Goal: Task Accomplishment & Management: Use online tool/utility

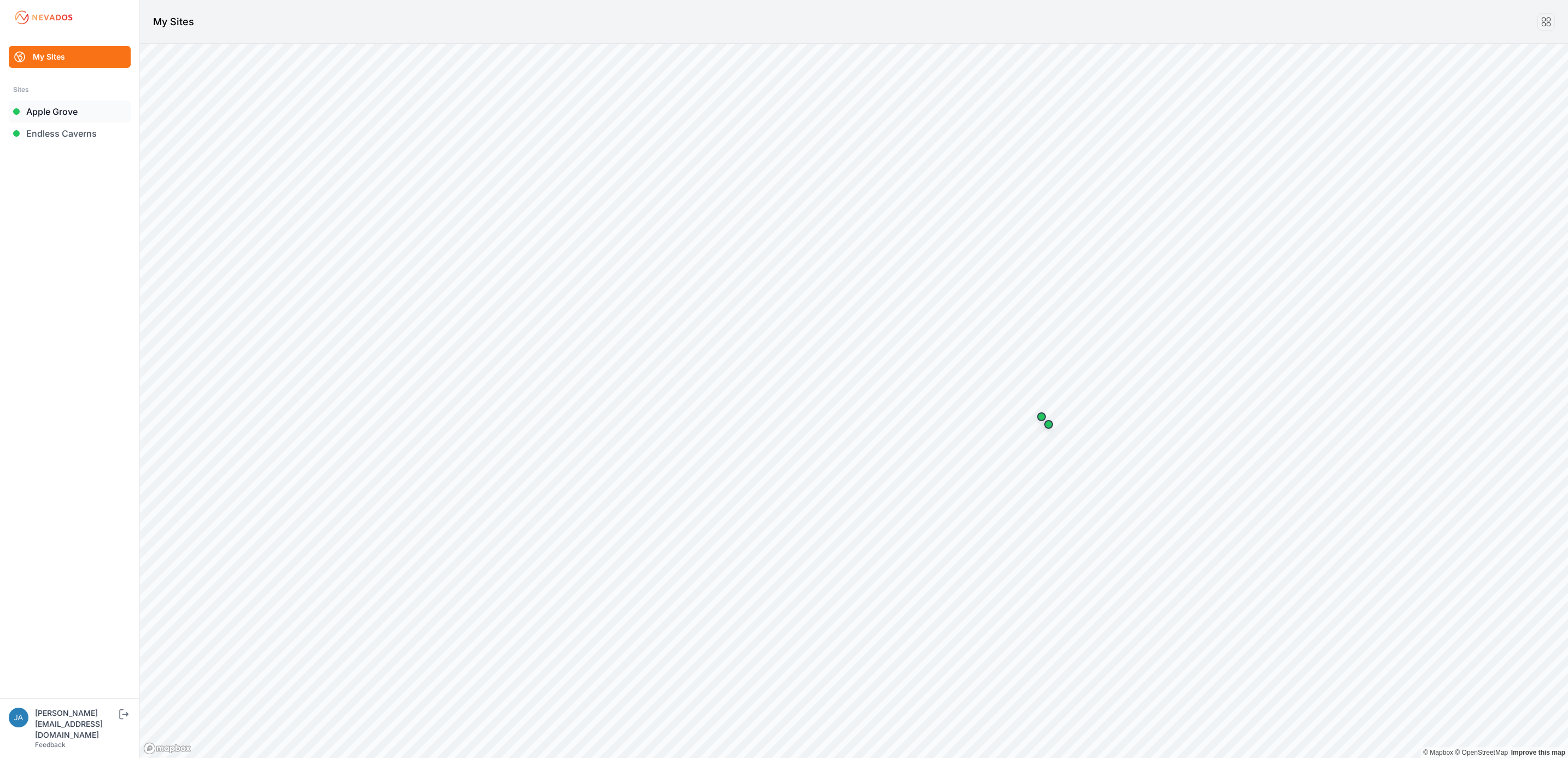
click at [90, 117] on link "Apple Grove" at bounding box center [69, 111] width 122 height 22
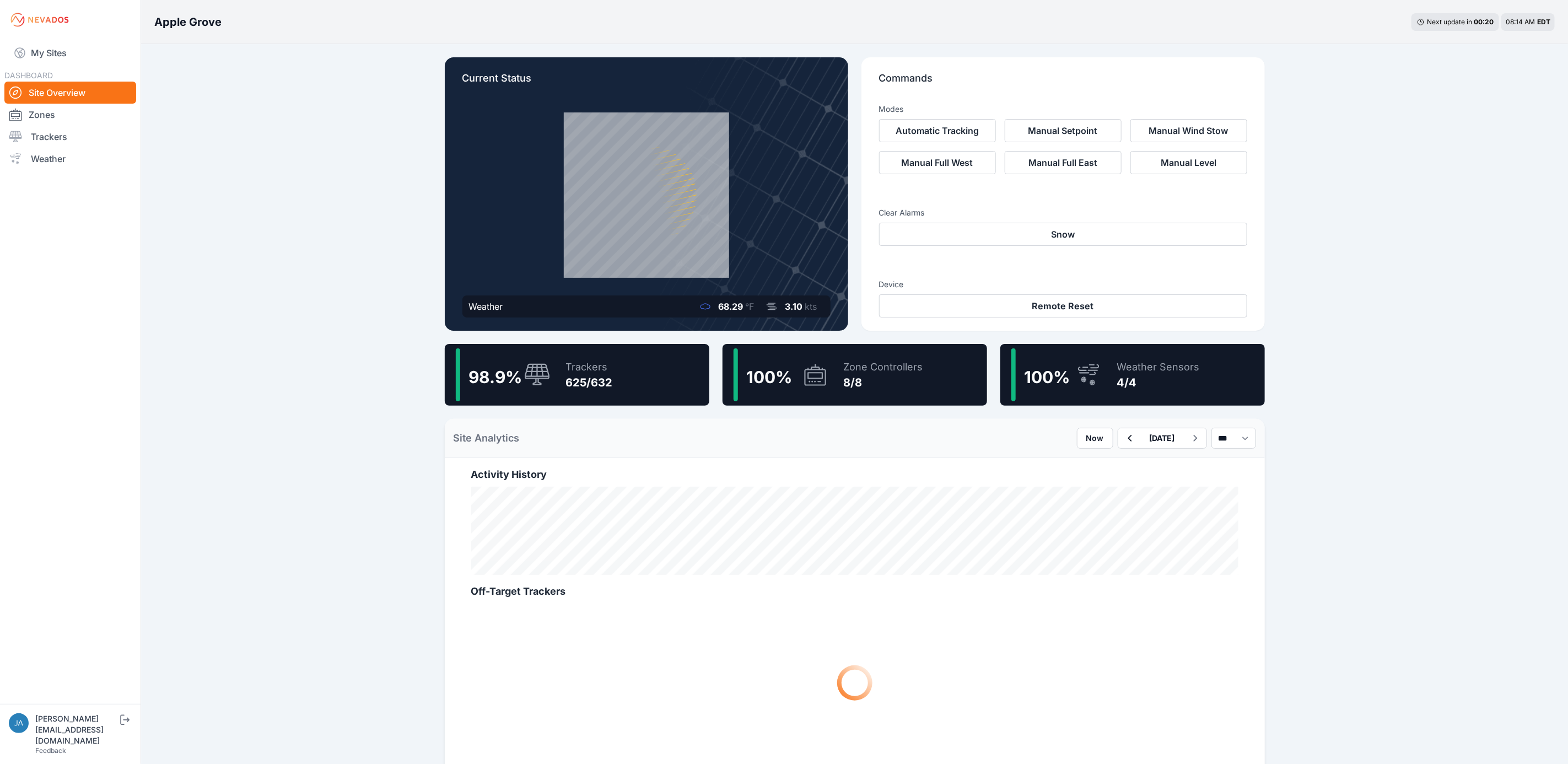
click at [572, 369] on div "Trackers" at bounding box center [590, 367] width 47 height 16
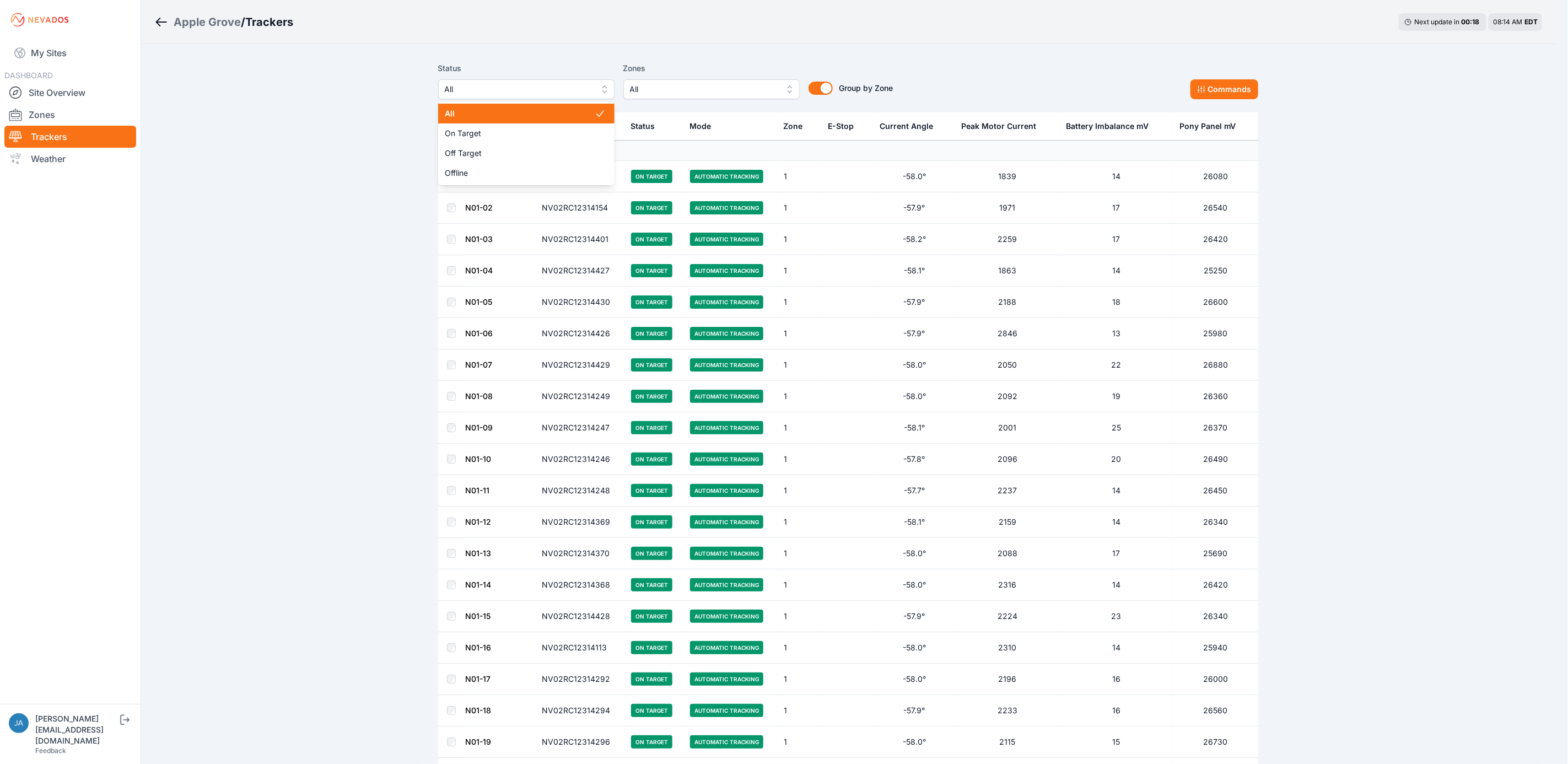
click at [580, 97] on button "All" at bounding box center [526, 89] width 177 height 20
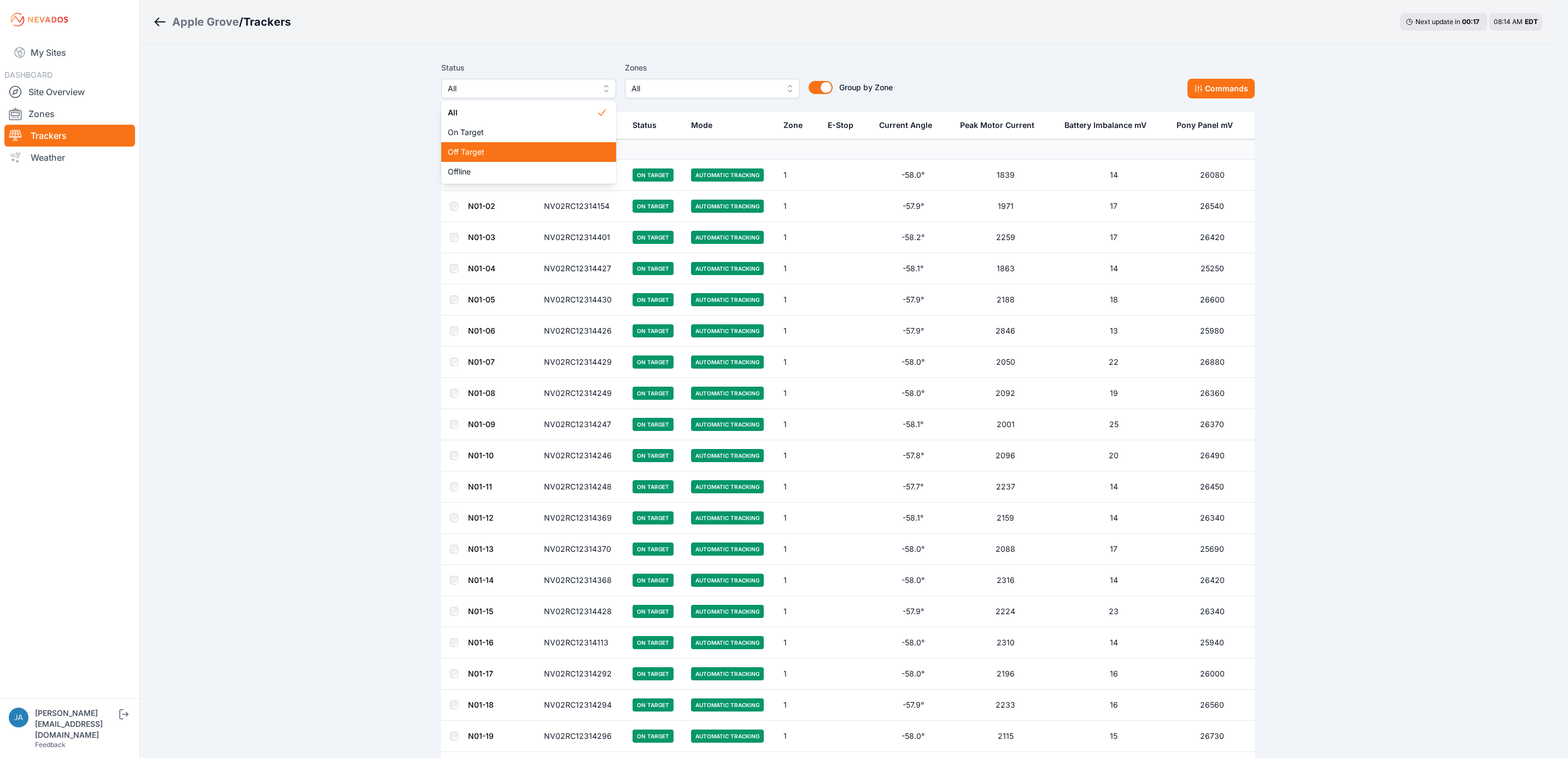
click at [553, 148] on span "Off Target" at bounding box center [522, 152] width 149 height 11
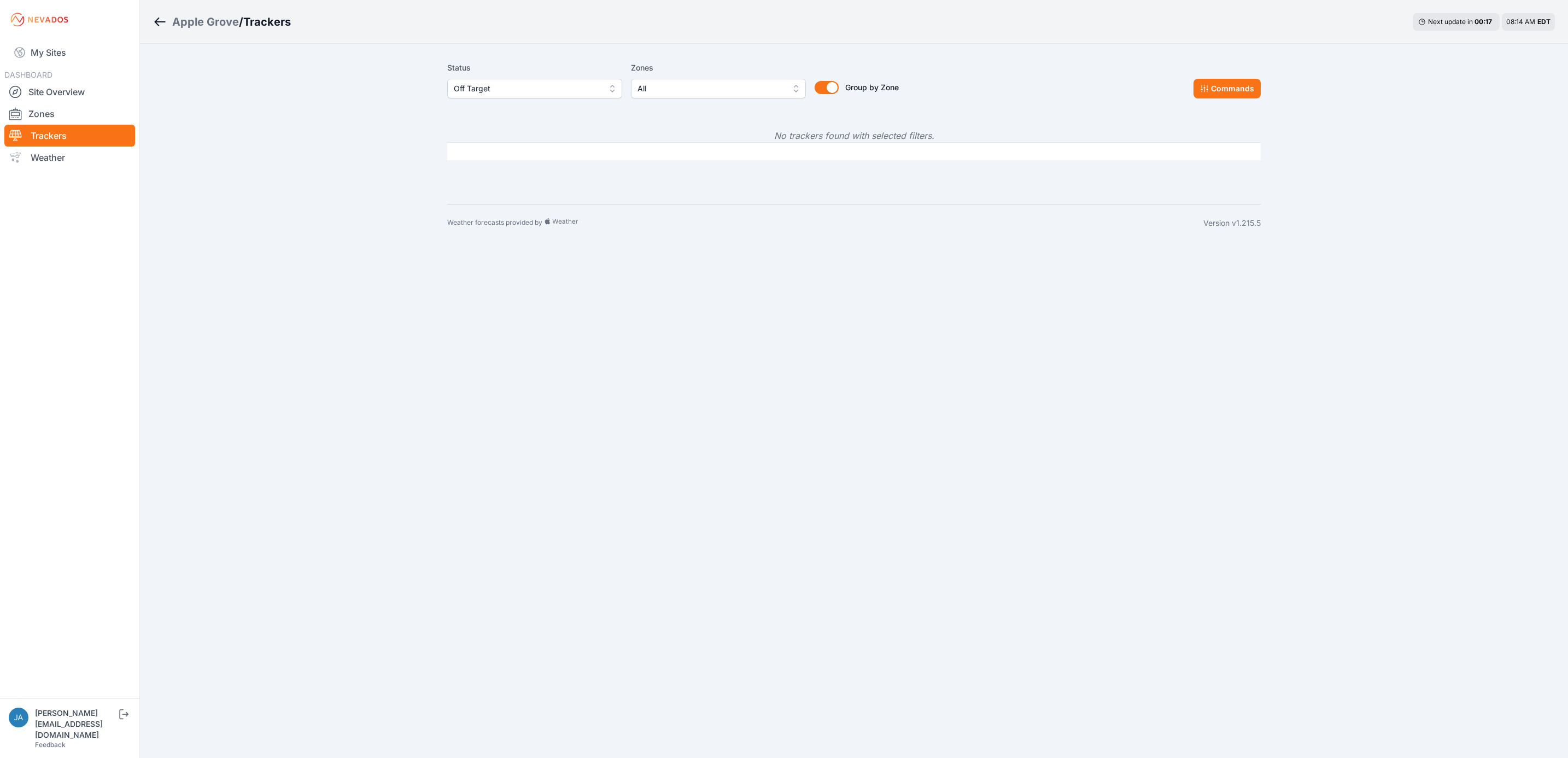
click at [497, 87] on span "Off Target" at bounding box center [527, 88] width 147 height 13
click at [489, 163] on div "Offline" at bounding box center [535, 172] width 175 height 20
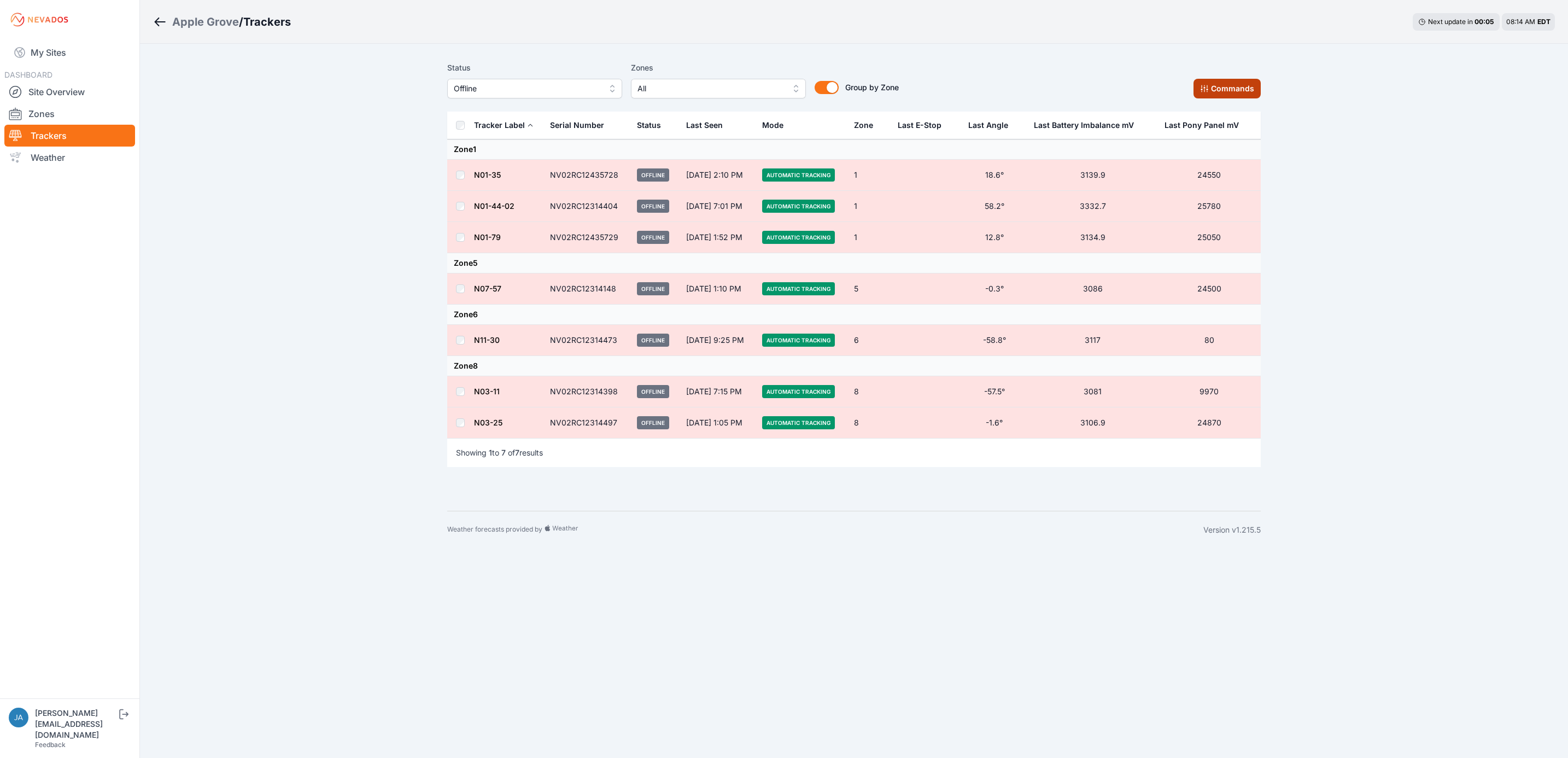
click at [1215, 93] on button "Commands" at bounding box center [1227, 89] width 67 height 20
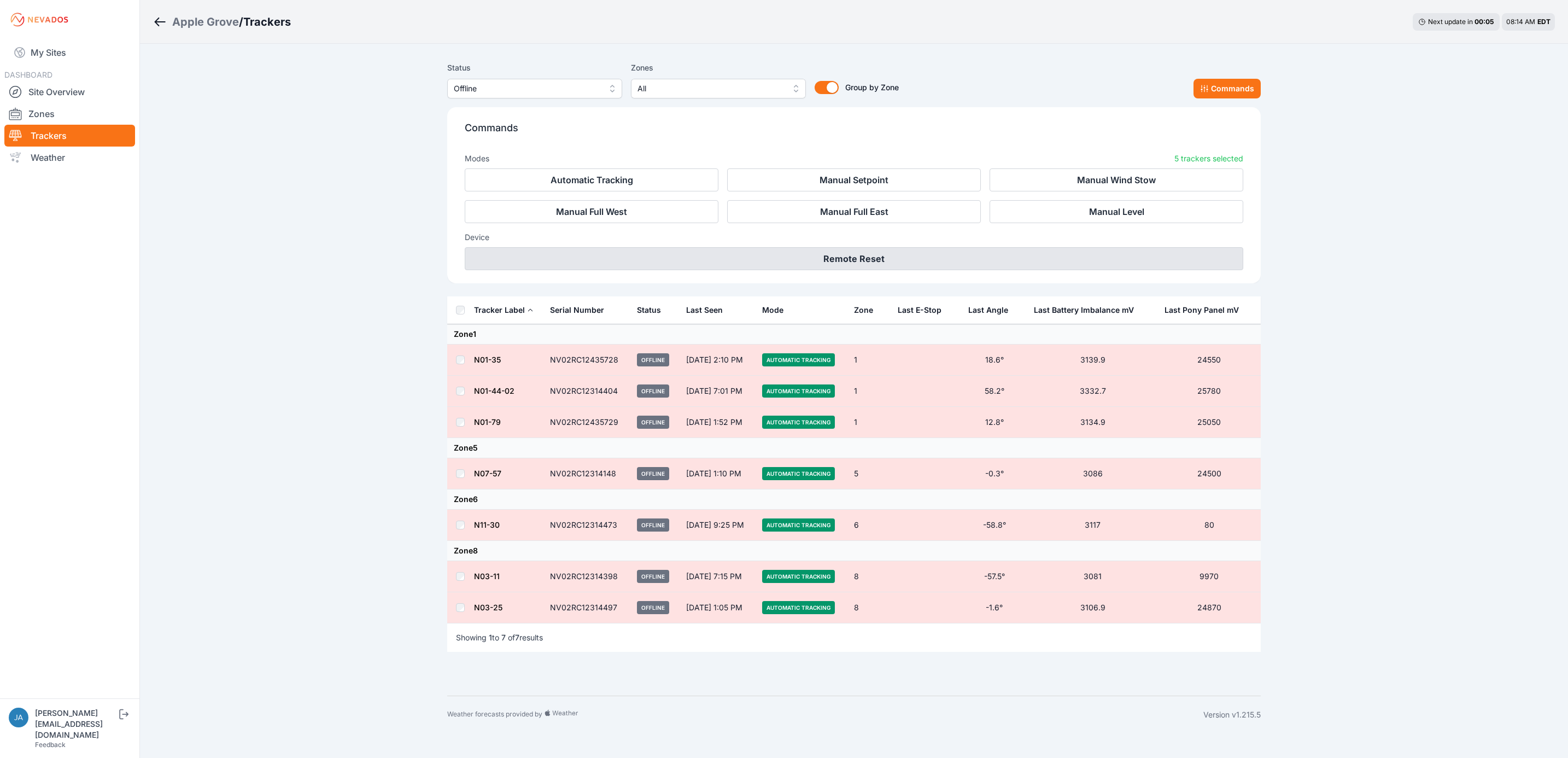
click at [911, 255] on button "Remote Reset" at bounding box center [853, 259] width 779 height 23
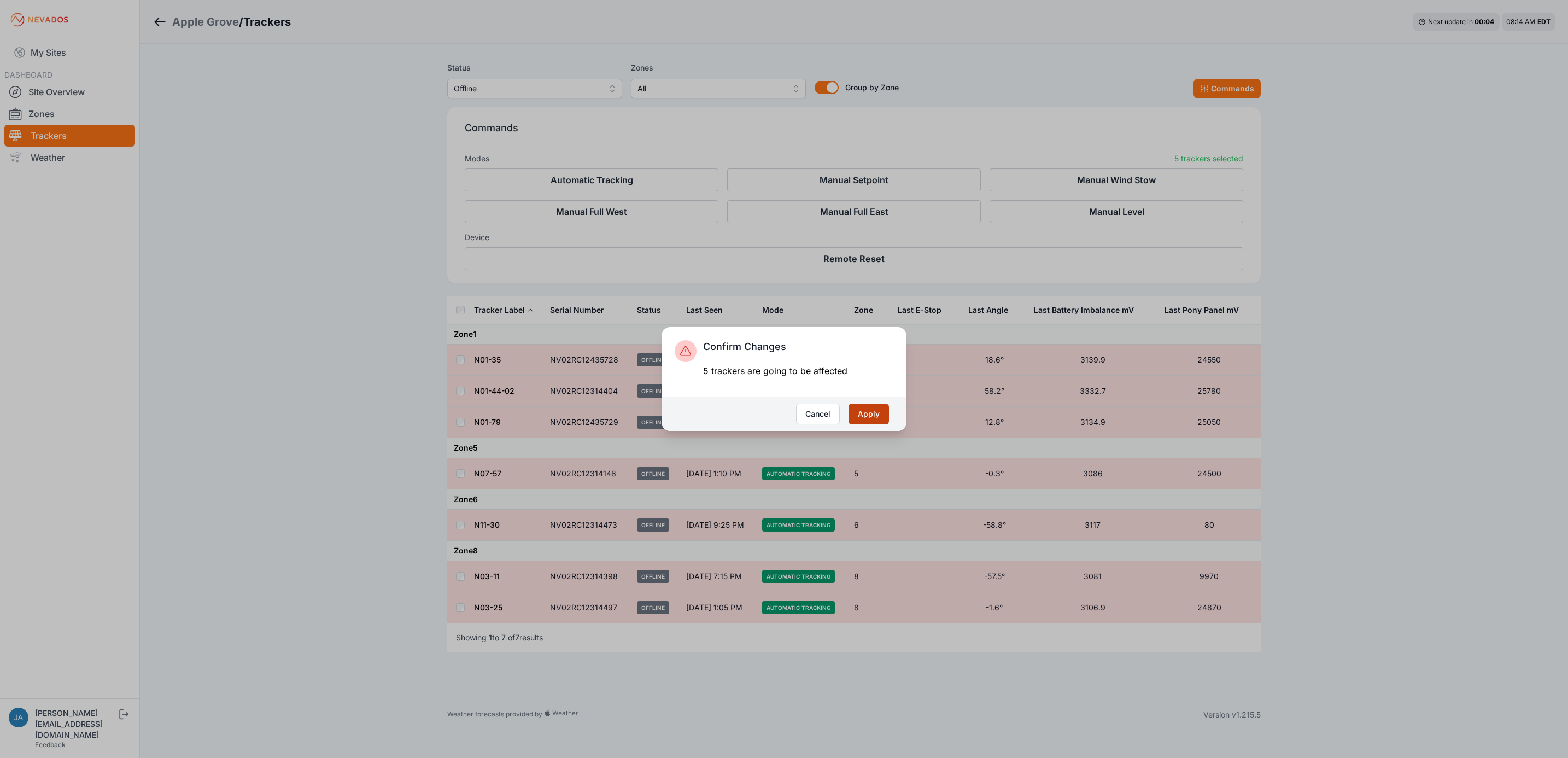
click at [862, 418] on button "Apply" at bounding box center [869, 414] width 40 height 21
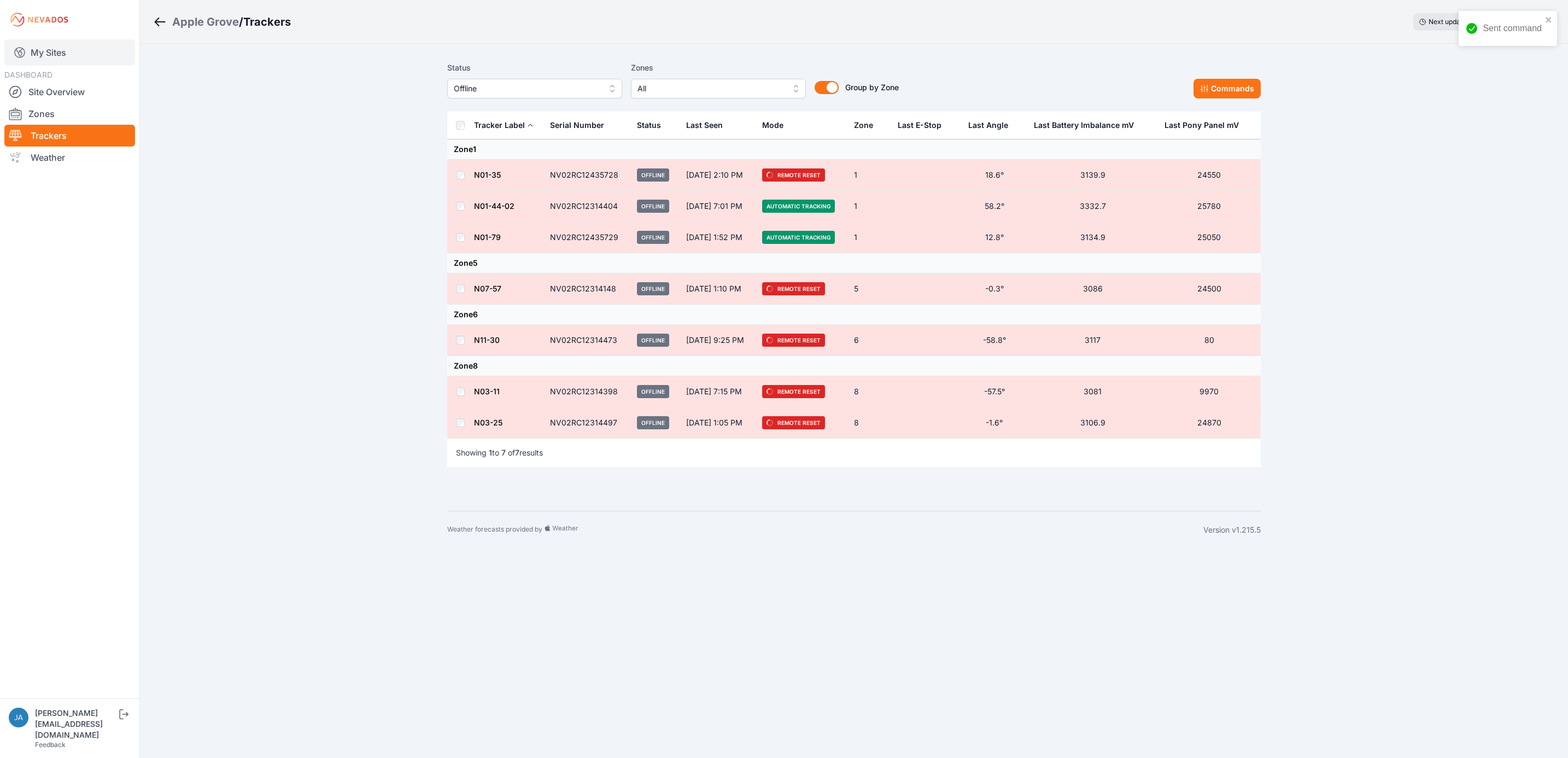
click at [33, 45] on link "My Sites" at bounding box center [69, 52] width 130 height 26
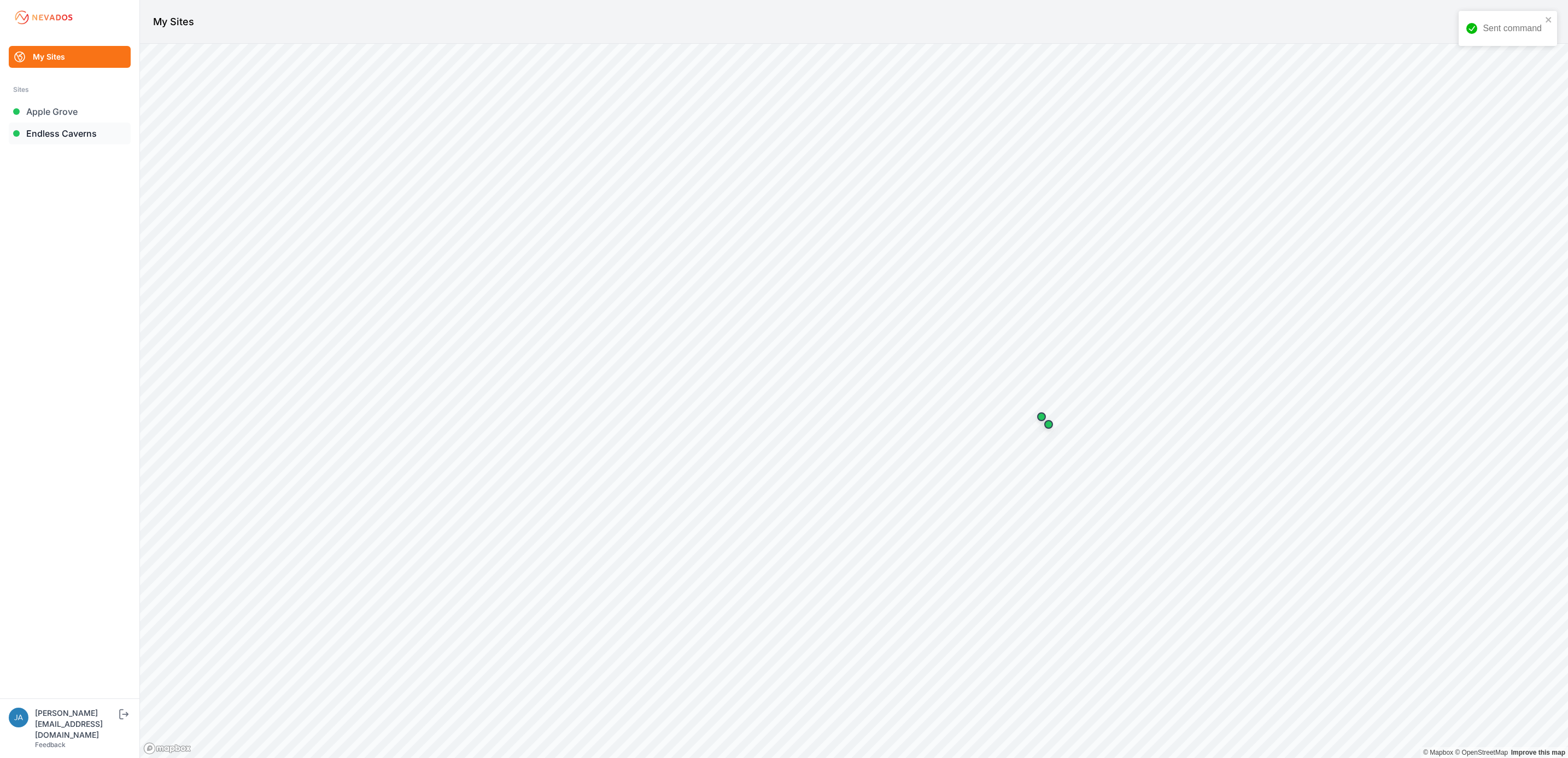
click at [73, 130] on link "Endless Caverns" at bounding box center [69, 134] width 122 height 22
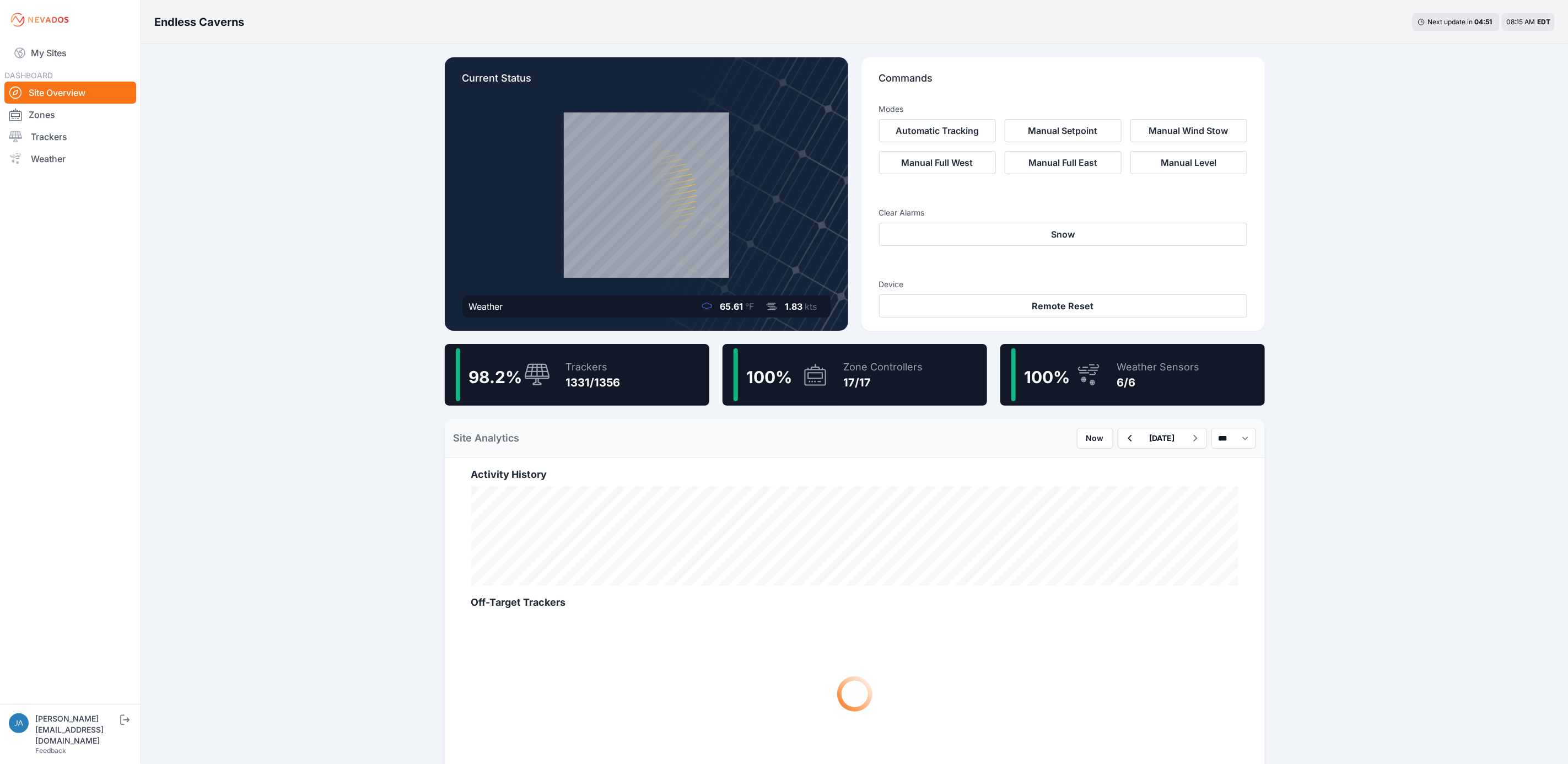
click at [521, 354] on div "98.2 %" at bounding box center [503, 375] width 95 height 53
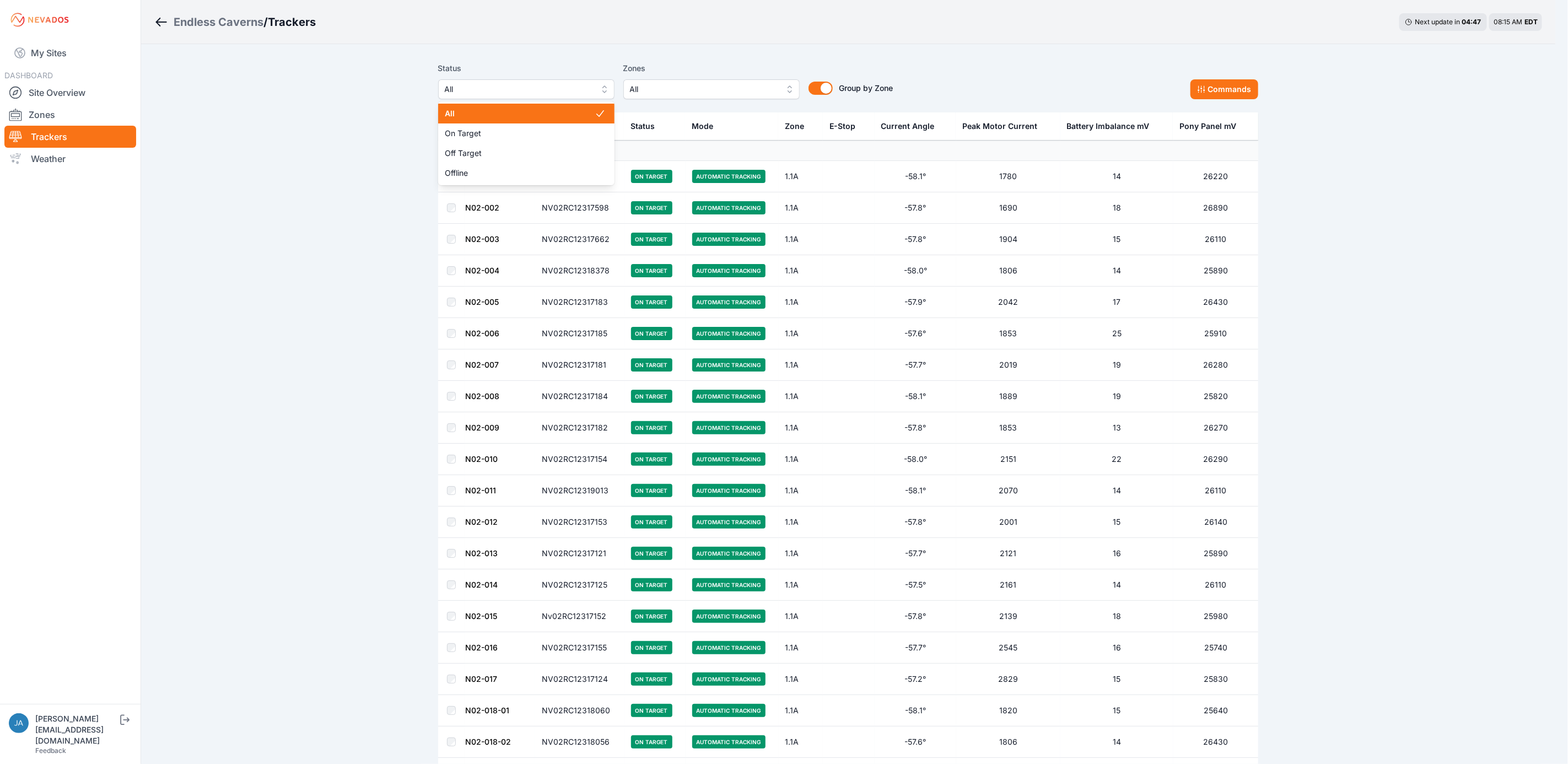
click at [544, 93] on span "All" at bounding box center [519, 89] width 148 height 13
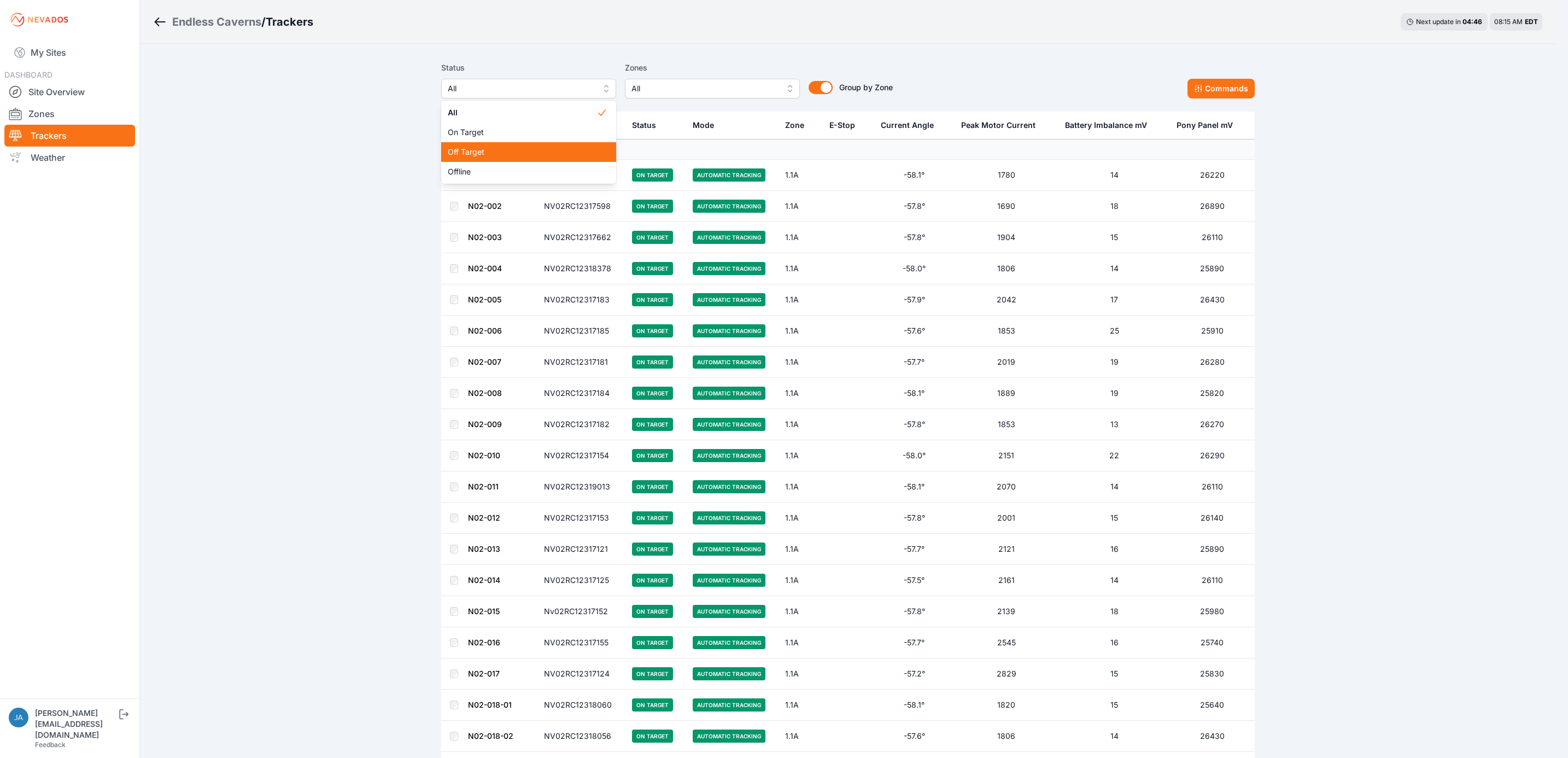
click at [499, 144] on div "Off Target" at bounding box center [529, 152] width 175 height 20
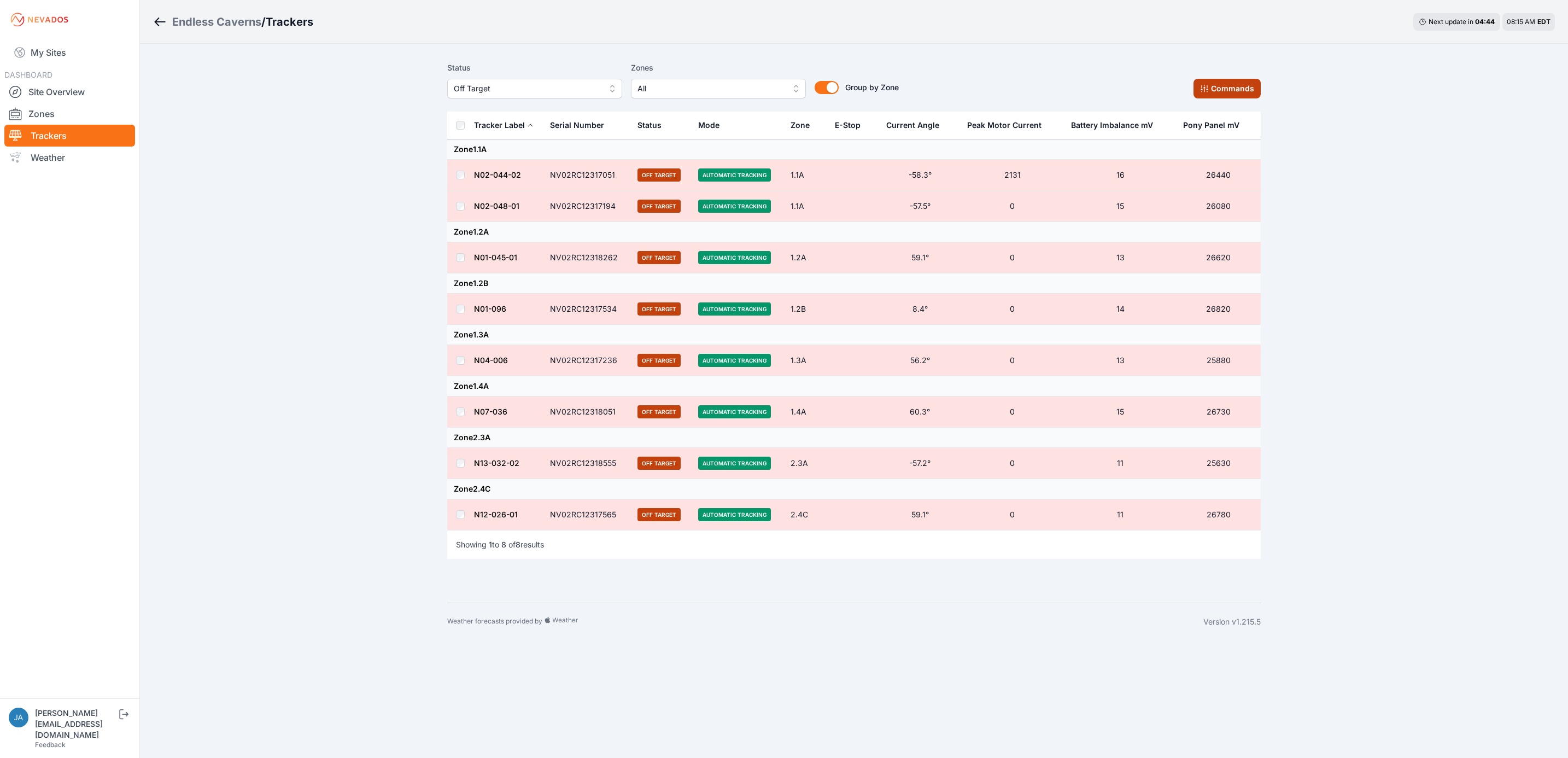
click at [1211, 86] on button "Commands" at bounding box center [1227, 89] width 67 height 20
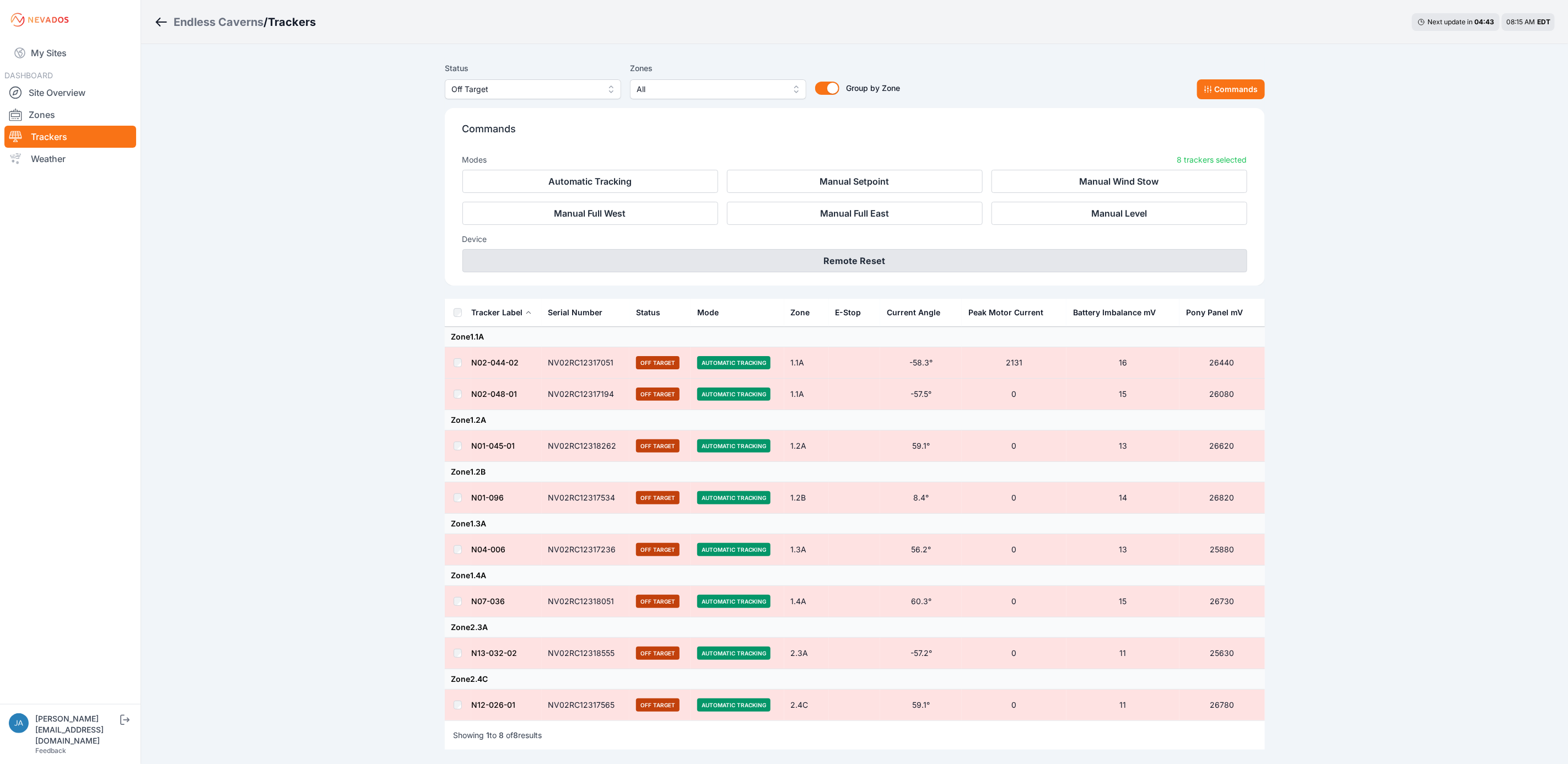
click at [829, 265] on button "Remote Reset" at bounding box center [855, 261] width 785 height 23
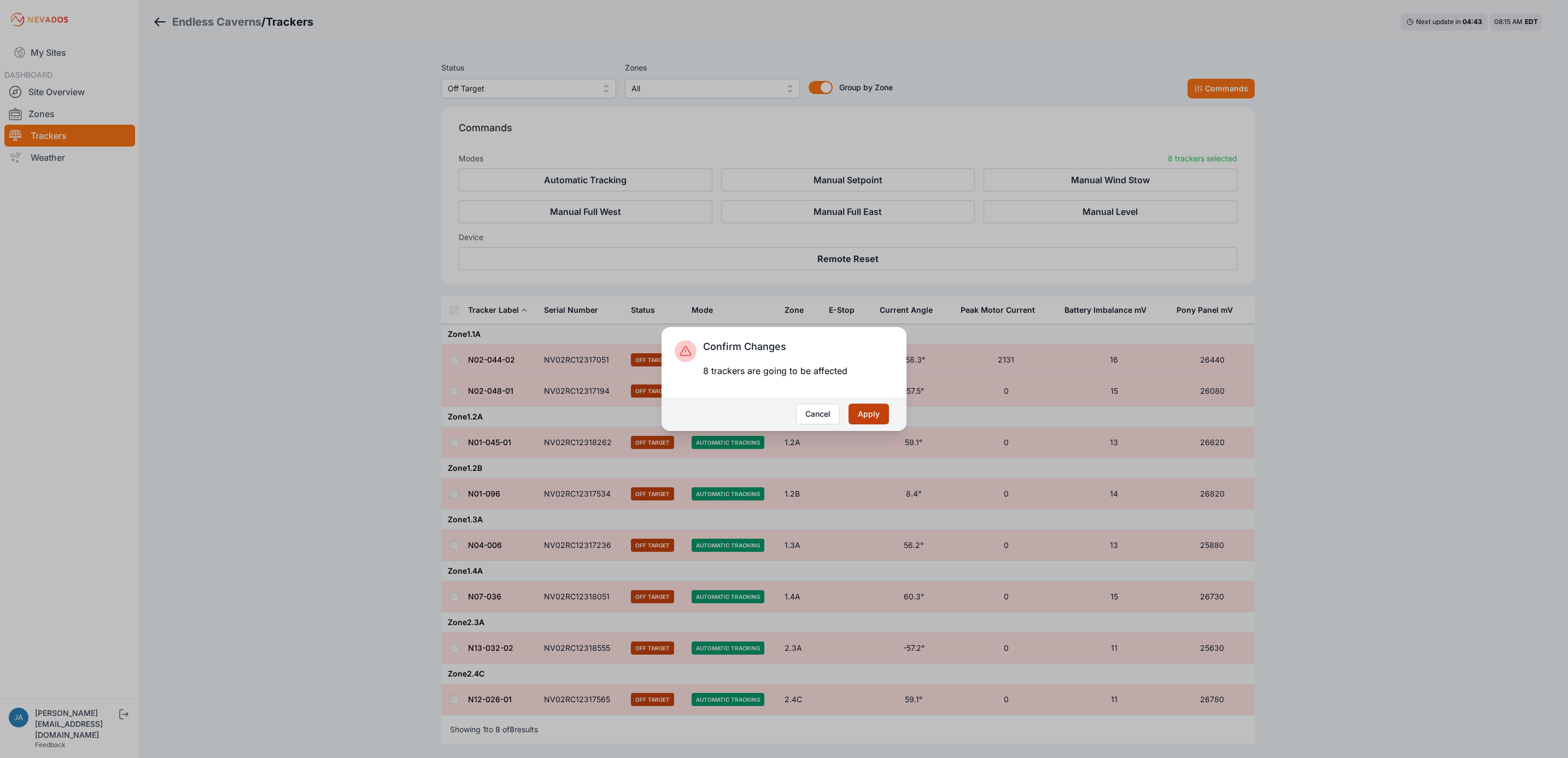
click at [885, 409] on button "Apply" at bounding box center [869, 414] width 40 height 21
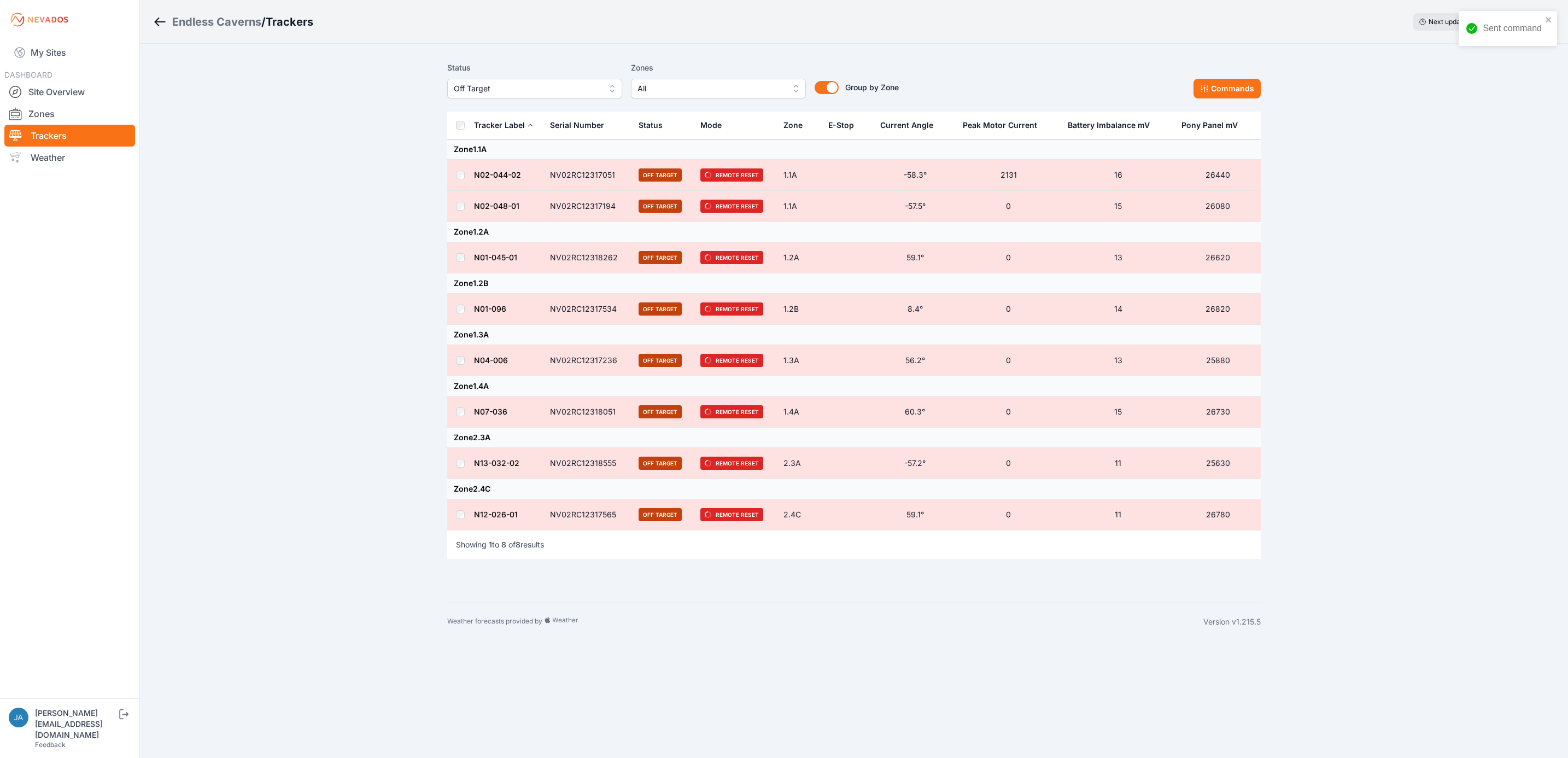
click at [565, 91] on span "Off Target" at bounding box center [527, 88] width 147 height 13
click at [532, 174] on span "Offline" at bounding box center [528, 171] width 149 height 11
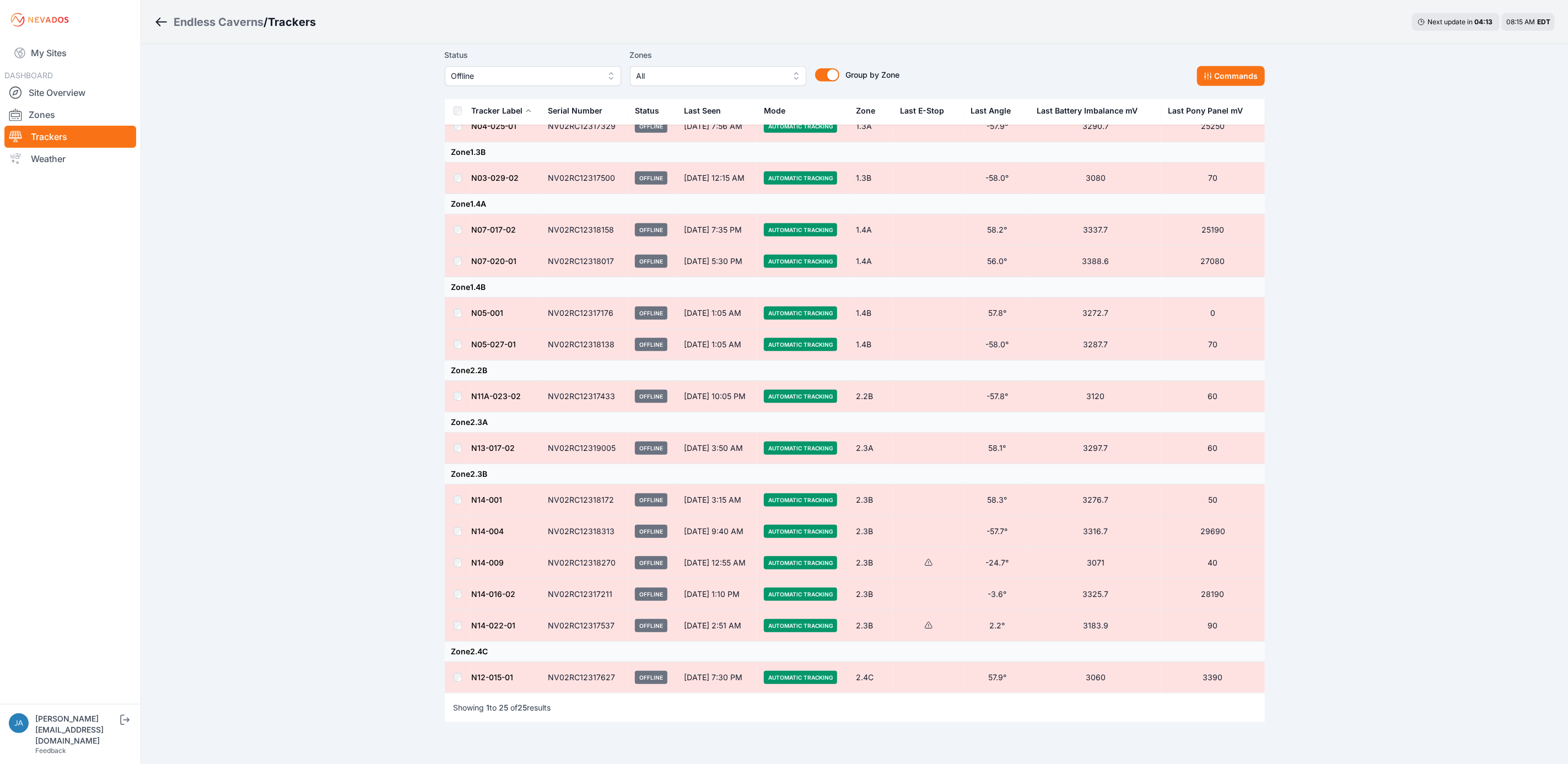
scroll to position [496, 0]
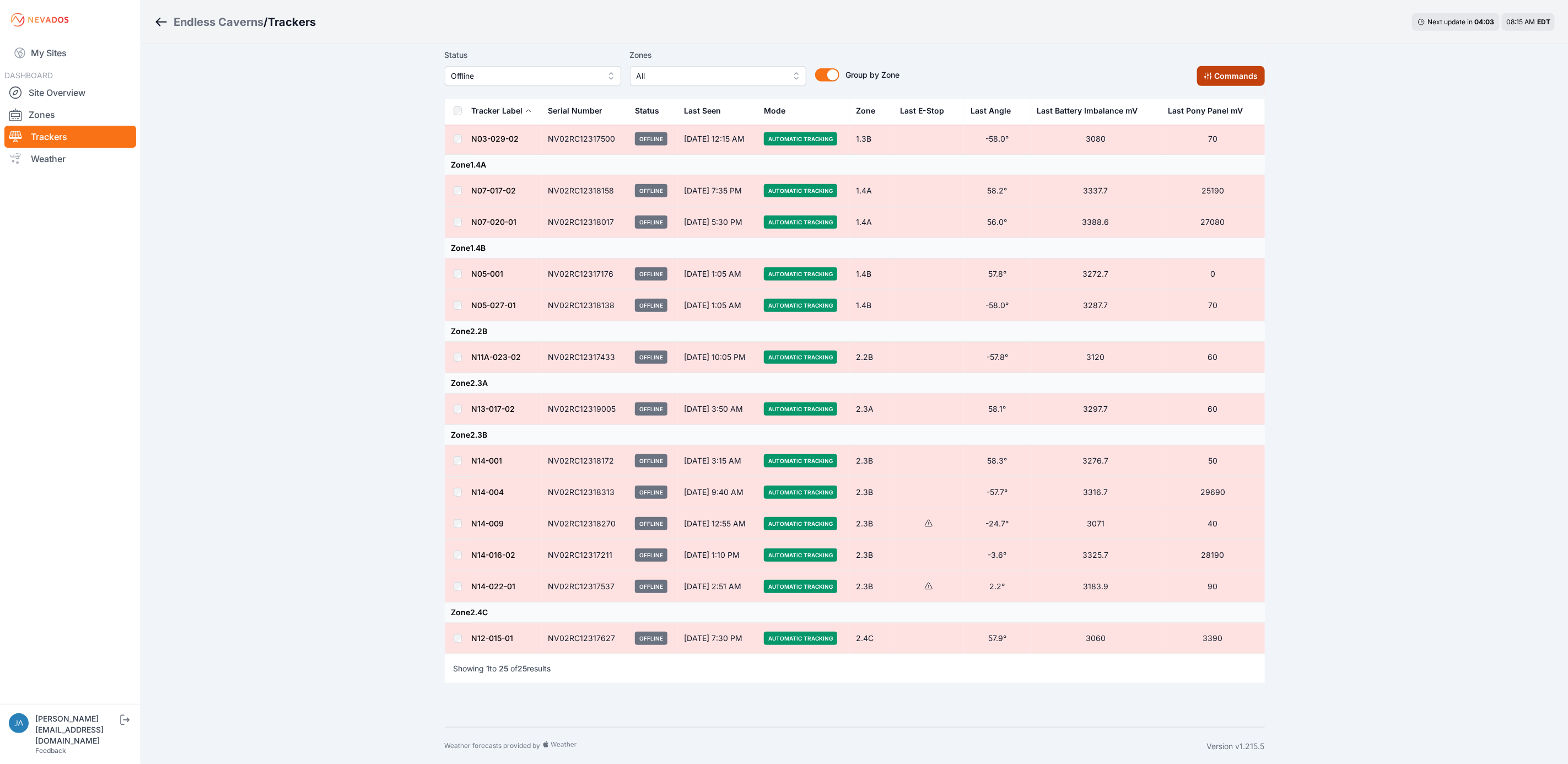
click at [1227, 70] on button "Commands" at bounding box center [1230, 76] width 68 height 20
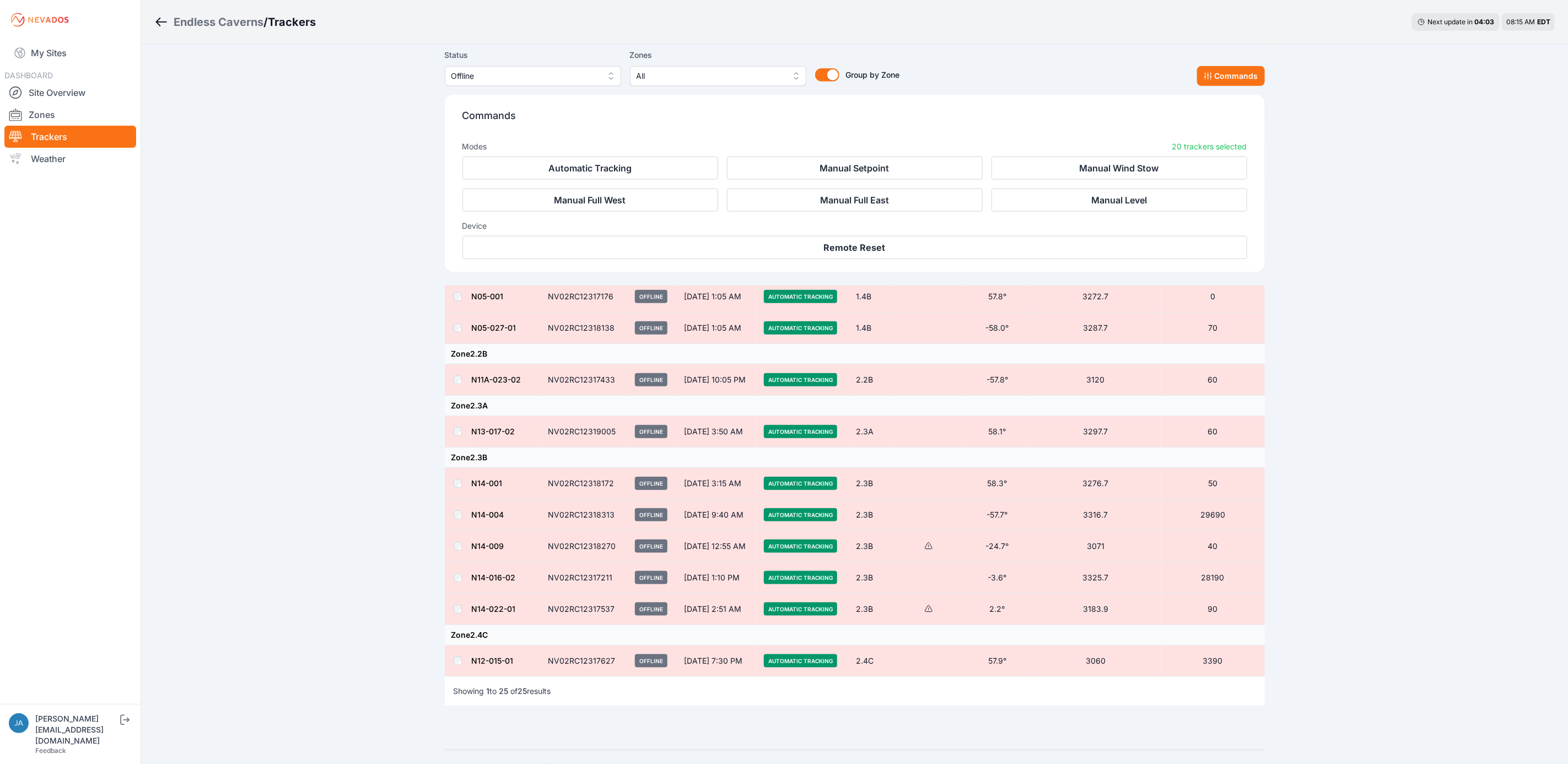
scroll to position [684, 0]
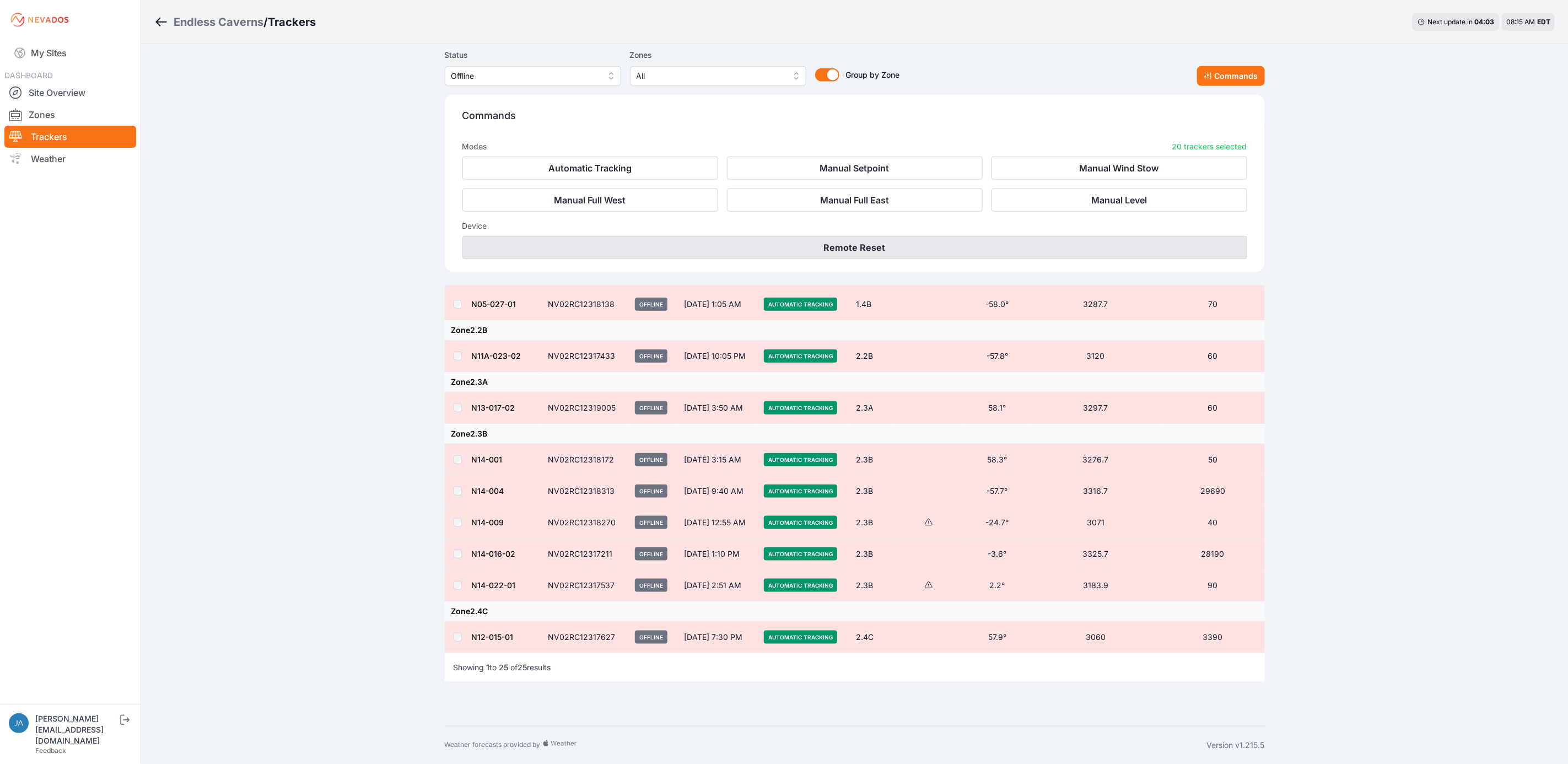
click at [883, 244] on button "Remote Reset" at bounding box center [855, 247] width 785 height 23
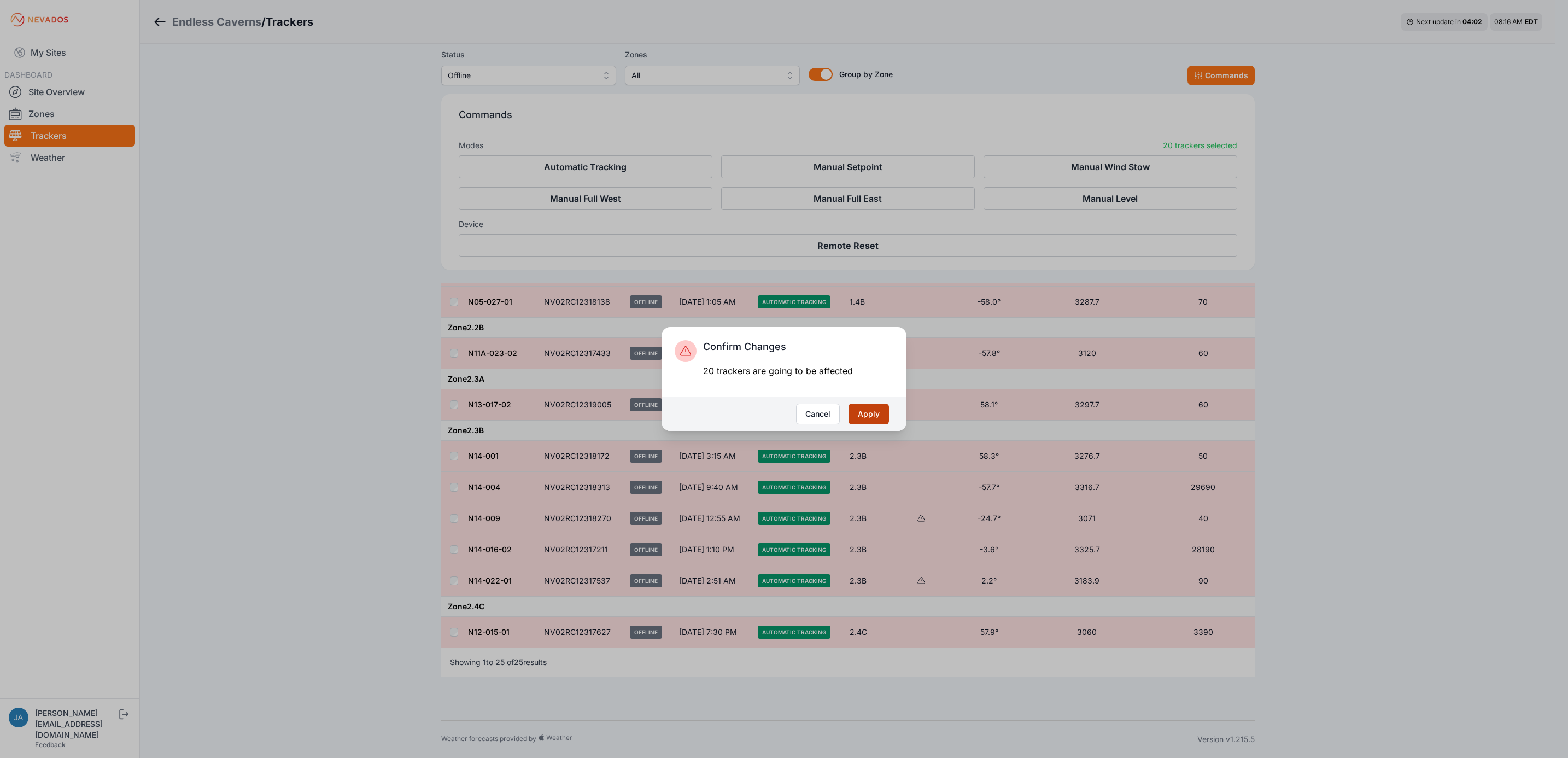
click at [870, 408] on button "Apply" at bounding box center [869, 414] width 40 height 21
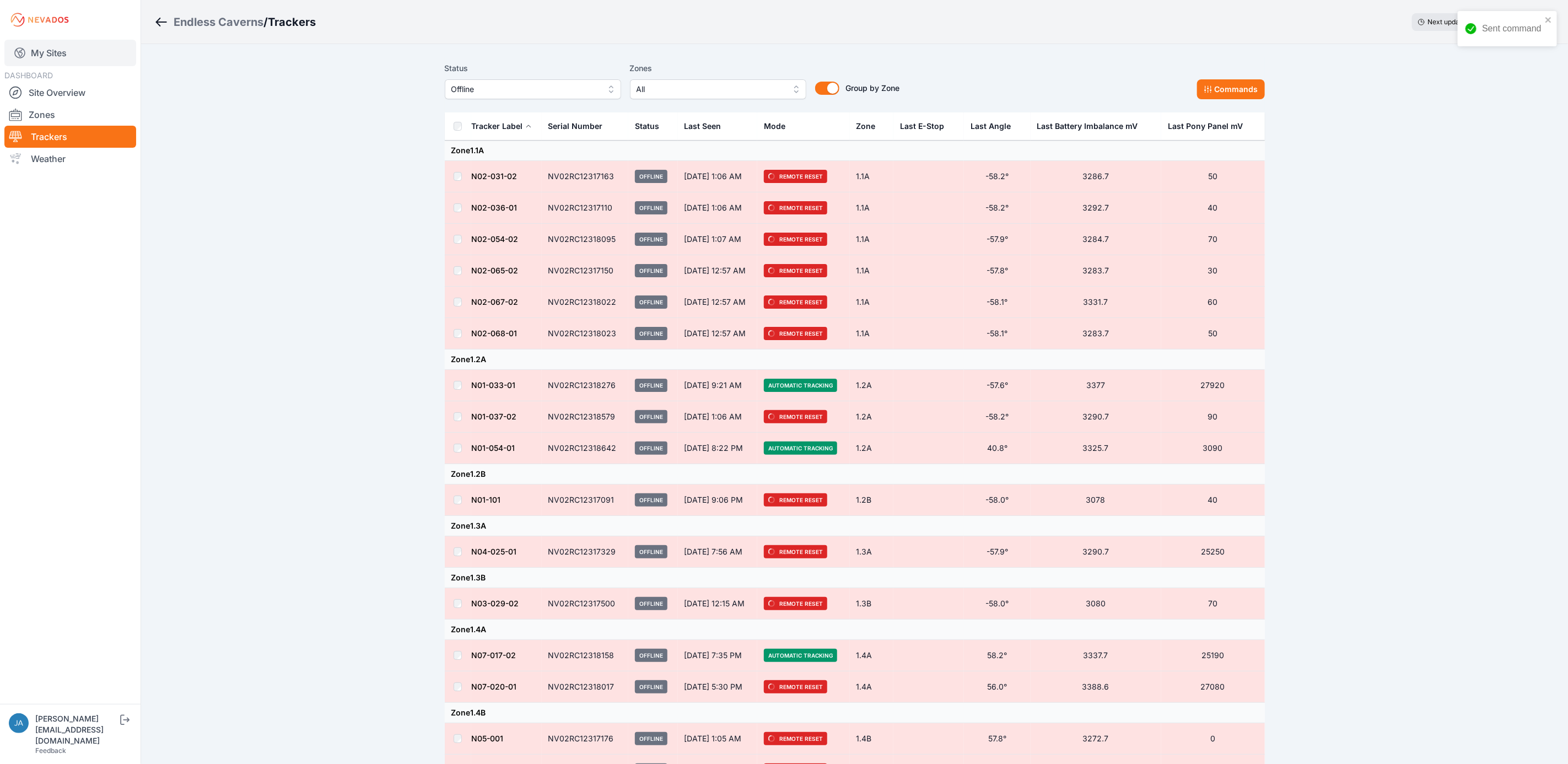
click at [75, 58] on link "My Sites" at bounding box center [70, 53] width 131 height 26
